Goal: Transaction & Acquisition: Purchase product/service

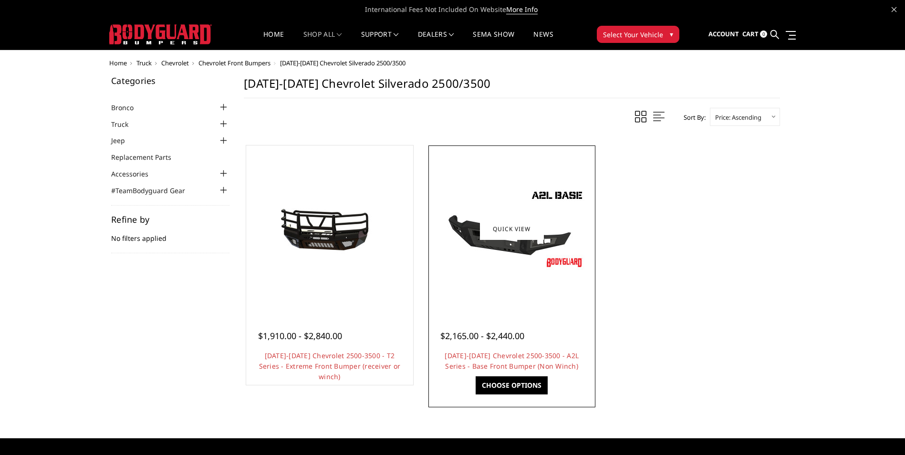
click at [482, 256] on img at bounding box center [512, 229] width 153 height 86
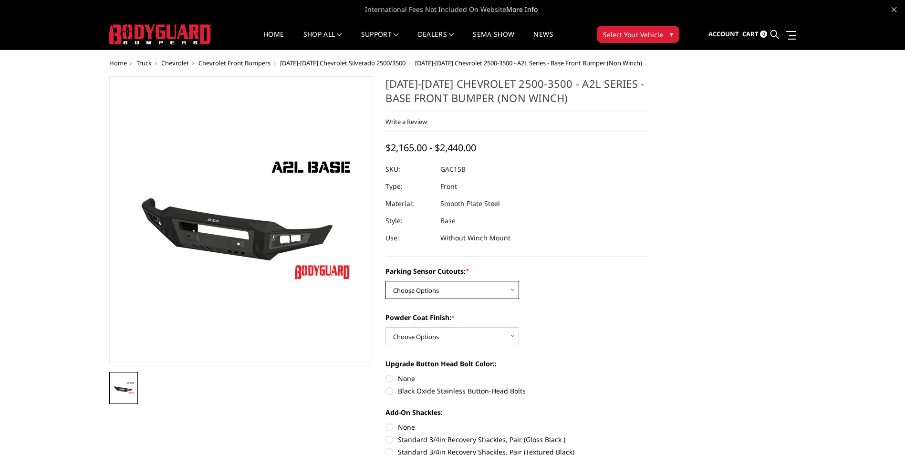
click at [489, 293] on select "Choose Options WITH Parking Sensor Cutouts WITHOUT Parking Sensor Cutouts" at bounding box center [453, 290] width 134 height 18
select select "3880"
click at [386, 281] on select "Choose Options WITH Parking Sensor Cutouts WITHOUT Parking Sensor Cutouts" at bounding box center [453, 290] width 134 height 18
click at [476, 334] on select "Choose Options Bare Metal Textured Black Powder Coat" at bounding box center [453, 336] width 134 height 18
select select "3883"
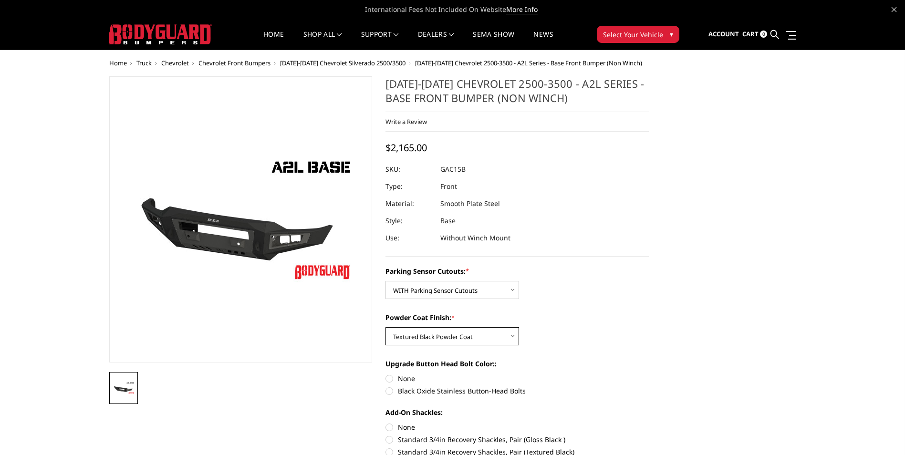
click at [386, 327] on select "Choose Options Bare Metal Textured Black Powder Coat" at bounding box center [453, 336] width 134 height 18
click at [617, 328] on div "Powder Coat Finish: * Choose Options Bare Metal Textured Black Powder Coat" at bounding box center [517, 329] width 263 height 33
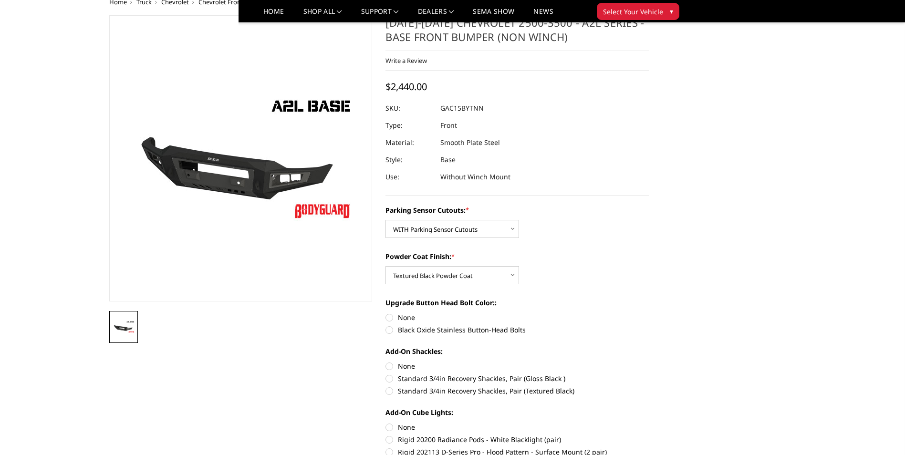
scroll to position [95, 0]
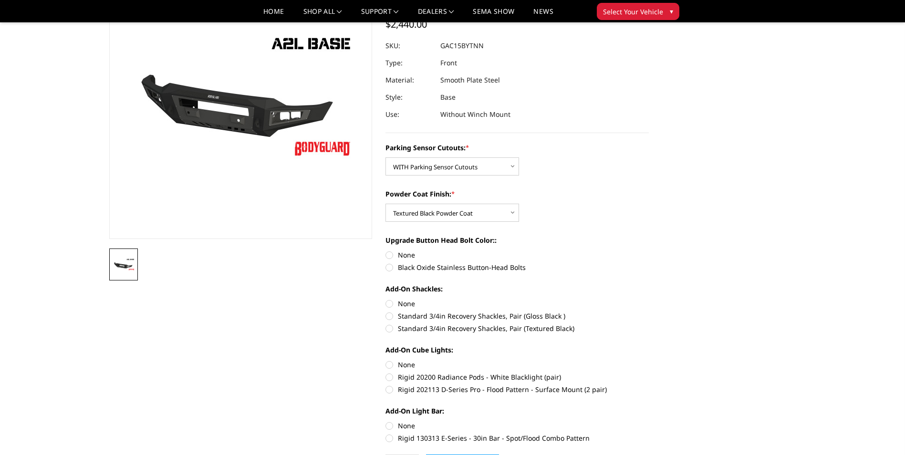
click at [389, 254] on label "None" at bounding box center [517, 255] width 263 height 10
click at [386, 251] on input "None" at bounding box center [386, 250] width 0 height 0
radio input "true"
click at [390, 329] on label "Standard 3/4in Recovery Shackles, Pair (Textured Black)" at bounding box center [517, 329] width 263 height 10
click at [649, 312] on input "Standard 3/4in Recovery Shackles, Pair (Textured Black)" at bounding box center [649, 311] width 0 height 0
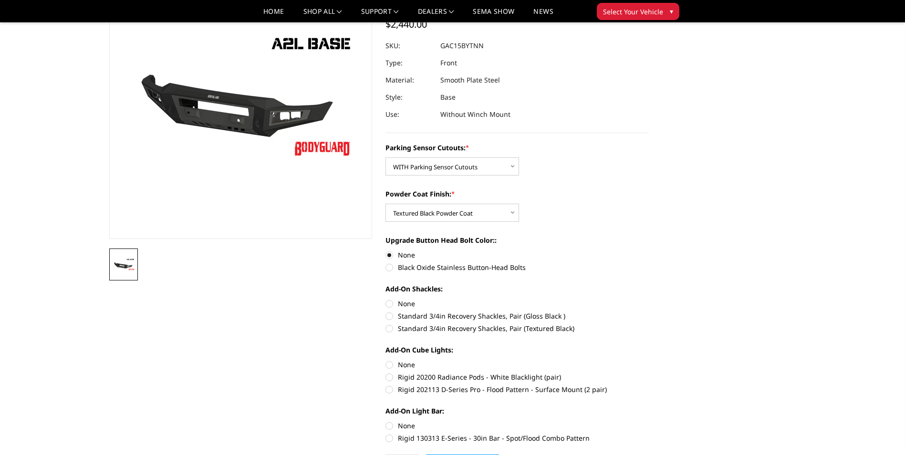
radio input "true"
click at [389, 365] on label "None" at bounding box center [517, 365] width 263 height 10
click at [386, 360] on input "None" at bounding box center [386, 360] width 0 height 0
radio input "true"
click at [391, 378] on label "Rigid 20200 Radiance Pods - White Blacklight (pair)" at bounding box center [517, 377] width 263 height 10
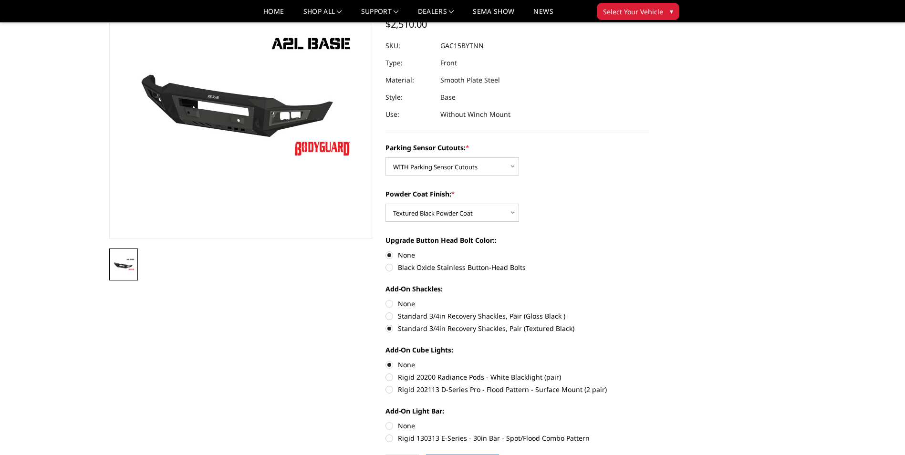
click at [649, 360] on input "Rigid 20200 Radiance Pods - White Blacklight (pair)" at bounding box center [649, 360] width 0 height 0
radio input "true"
click at [391, 388] on label "Rigid 202113 D-Series Pro - Flood Pattern - Surface Mount (2 pair)" at bounding box center [517, 390] width 263 height 10
click at [649, 373] on input "Rigid 202113 D-Series Pro - Flood Pattern - Surface Mount (2 pair)" at bounding box center [649, 372] width 0 height 0
radio input "true"
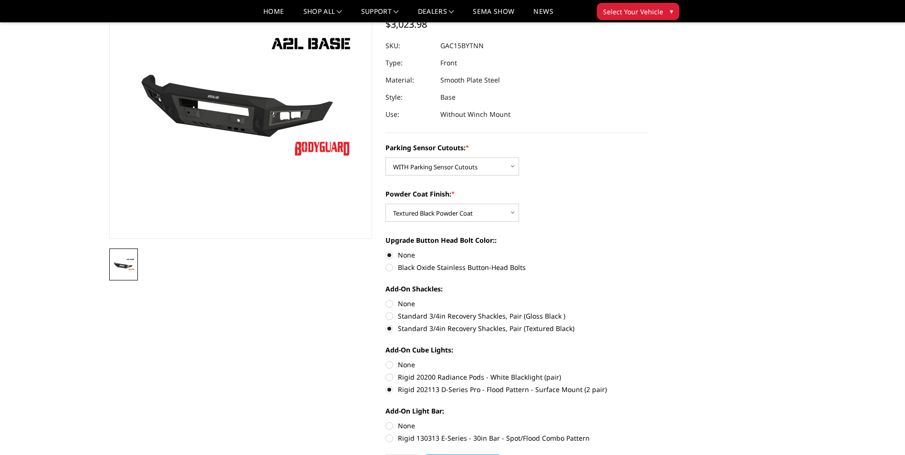
click at [389, 377] on label "Rigid 20200 Radiance Pods - White Blacklight (pair)" at bounding box center [517, 377] width 263 height 10
click at [649, 360] on input "Rigid 20200 Radiance Pods - White Blacklight (pair)" at bounding box center [649, 360] width 0 height 0
radio input "true"
click at [391, 439] on label "Rigid 130313 E-Series - 30in Bar - Spot/Flood Combo Pattern" at bounding box center [517, 438] width 263 height 10
click at [649, 421] on input "Rigid 130313 E-Series - 30in Bar - Spot/Flood Combo Pattern" at bounding box center [649, 421] width 0 height 0
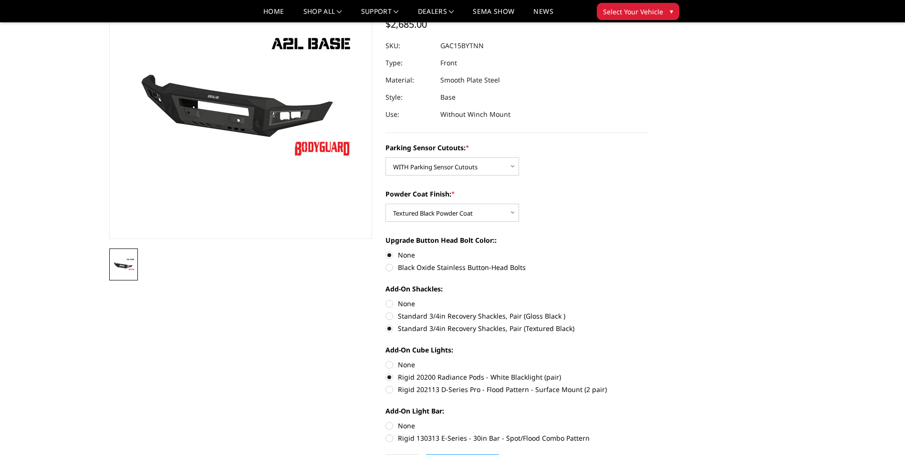
radio input "true"
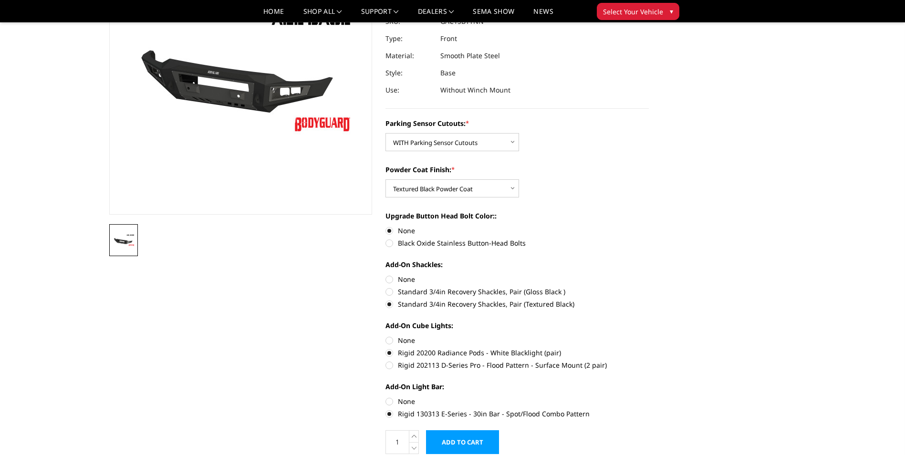
scroll to position [143, 0]
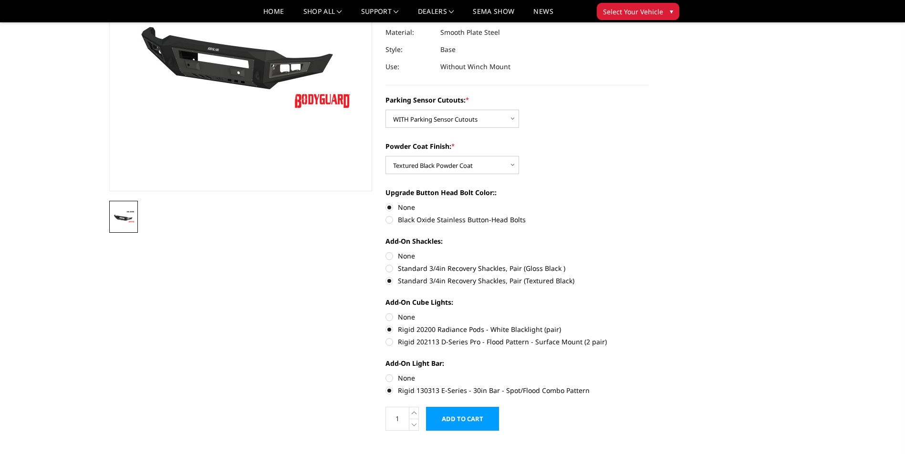
click at [389, 377] on label "None" at bounding box center [517, 378] width 263 height 10
click at [386, 374] on input "None" at bounding box center [386, 373] width 0 height 0
radio input "true"
